Goal: Task Accomplishment & Management: Use online tool/utility

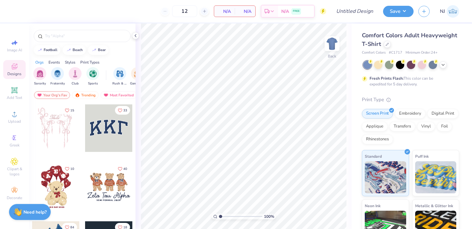
click at [382, 42] on div "Comfort Colors Adult Heavyweight T-Shirt" at bounding box center [410, 39] width 97 height 17
click at [385, 44] on div at bounding box center [386, 43] width 7 height 7
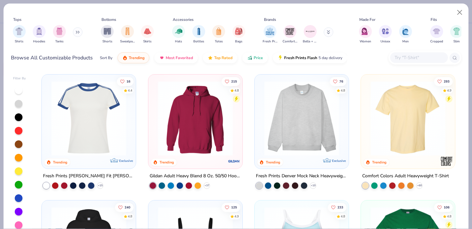
click at [284, 115] on img at bounding box center [301, 118] width 81 height 75
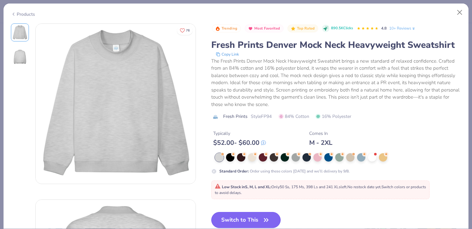
click at [223, 218] on button "Switch to This" at bounding box center [246, 220] width 70 height 16
type input "50"
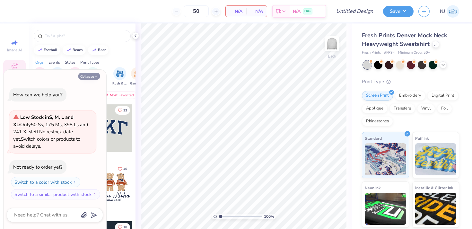
click at [85, 77] on button "Collapse" at bounding box center [88, 76] width 21 height 7
type textarea "x"
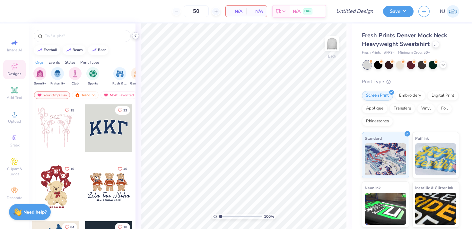
click at [137, 33] on icon at bounding box center [135, 35] width 5 height 5
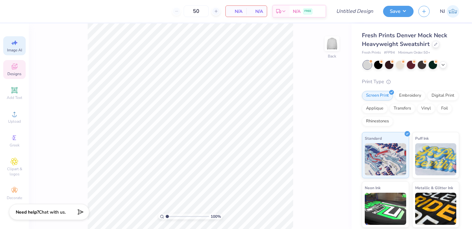
click at [21, 46] on div "Image AI" at bounding box center [14, 45] width 22 height 19
select select "4"
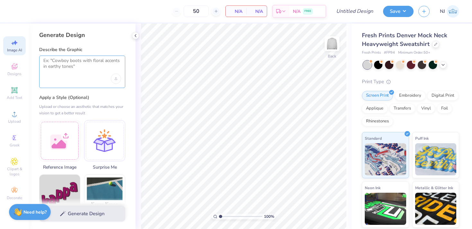
click at [84, 68] on textarea at bounding box center [82, 66] width 78 height 16
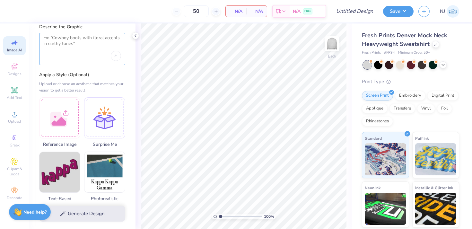
scroll to position [24, 0]
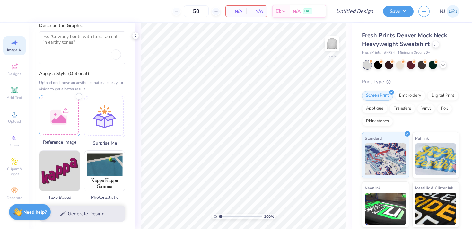
click at [57, 117] on div at bounding box center [59, 115] width 41 height 41
click at [61, 123] on div at bounding box center [59, 115] width 41 height 41
click at [75, 113] on div at bounding box center [59, 115] width 41 height 41
click at [100, 55] on div at bounding box center [82, 47] width 86 height 32
click at [69, 40] on textarea at bounding box center [82, 42] width 78 height 16
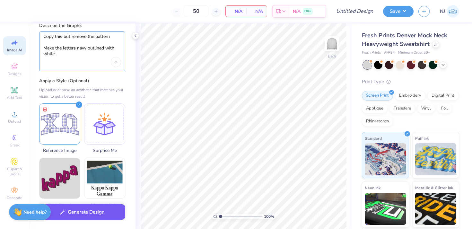
type textarea "Copy this but remove the pattern Make the letters navy outlined with white"
click at [79, 212] on button "Generate Design" at bounding box center [82, 212] width 86 height 16
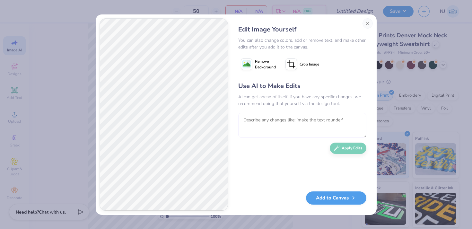
click at [305, 122] on textarea at bounding box center [302, 125] width 128 height 25
type textarea "Make the Omega a little wider"
click at [342, 148] on button "Apply Edits" at bounding box center [347, 146] width 37 height 11
